Goal: Task Accomplishment & Management: Complete application form

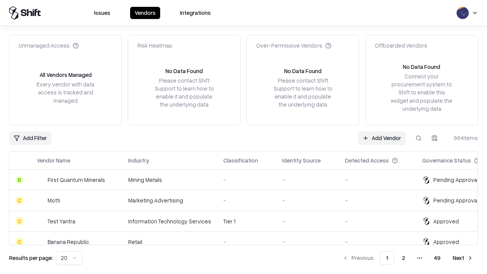
click at [381, 138] on link "Add Vendor" at bounding box center [382, 138] width 48 height 14
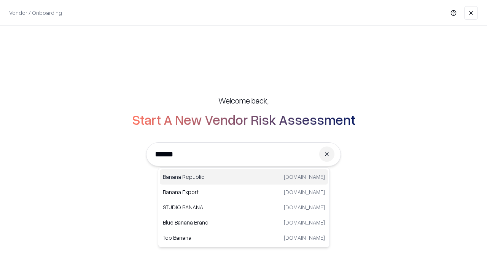
click at [244, 177] on div "Banana Republic [DOMAIN_NAME]" at bounding box center [244, 176] width 168 height 15
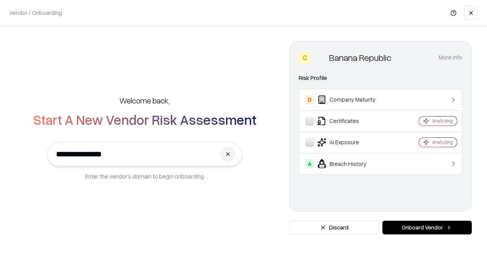
type input "**********"
click at [427, 227] on button "Onboard Vendor" at bounding box center [426, 228] width 89 height 14
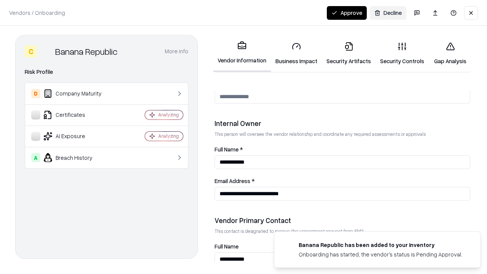
scroll to position [394, 0]
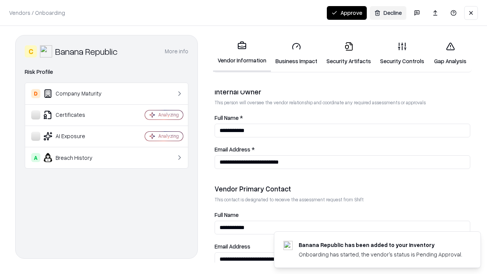
click at [348, 53] on link "Security Artifacts" at bounding box center [349, 53] width 54 height 35
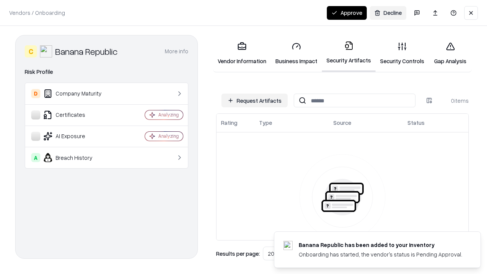
click at [254, 100] on button "Request Artifacts" at bounding box center [254, 101] width 66 height 14
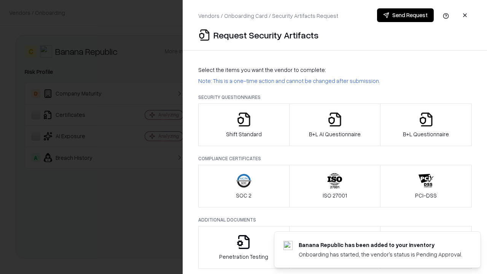
click at [425, 125] on icon "button" at bounding box center [425, 119] width 15 height 15
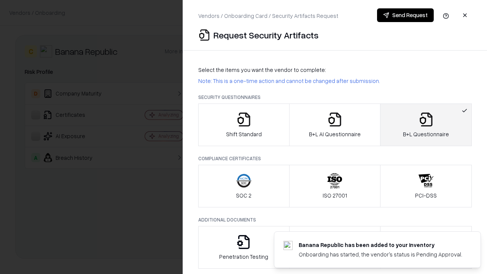
click at [334, 125] on icon "button" at bounding box center [334, 119] width 15 height 15
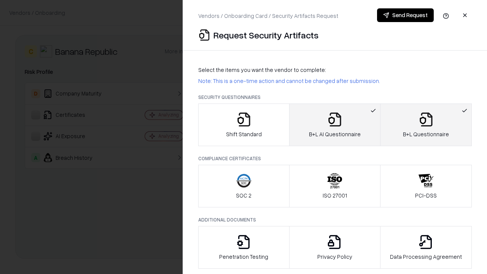
click at [405, 15] on button "Send Request" at bounding box center [405, 15] width 57 height 14
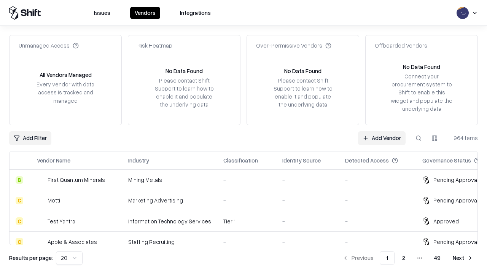
click at [418, 138] on button at bounding box center [418, 138] width 14 height 14
type input "**********"
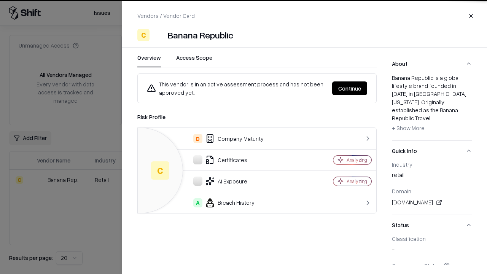
click at [349, 88] on button "Continue" at bounding box center [349, 88] width 35 height 14
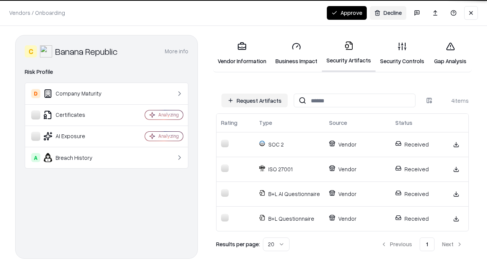
click at [346, 13] on button "Approve" at bounding box center [347, 13] width 40 height 14
